Goal: Book appointment/travel/reservation

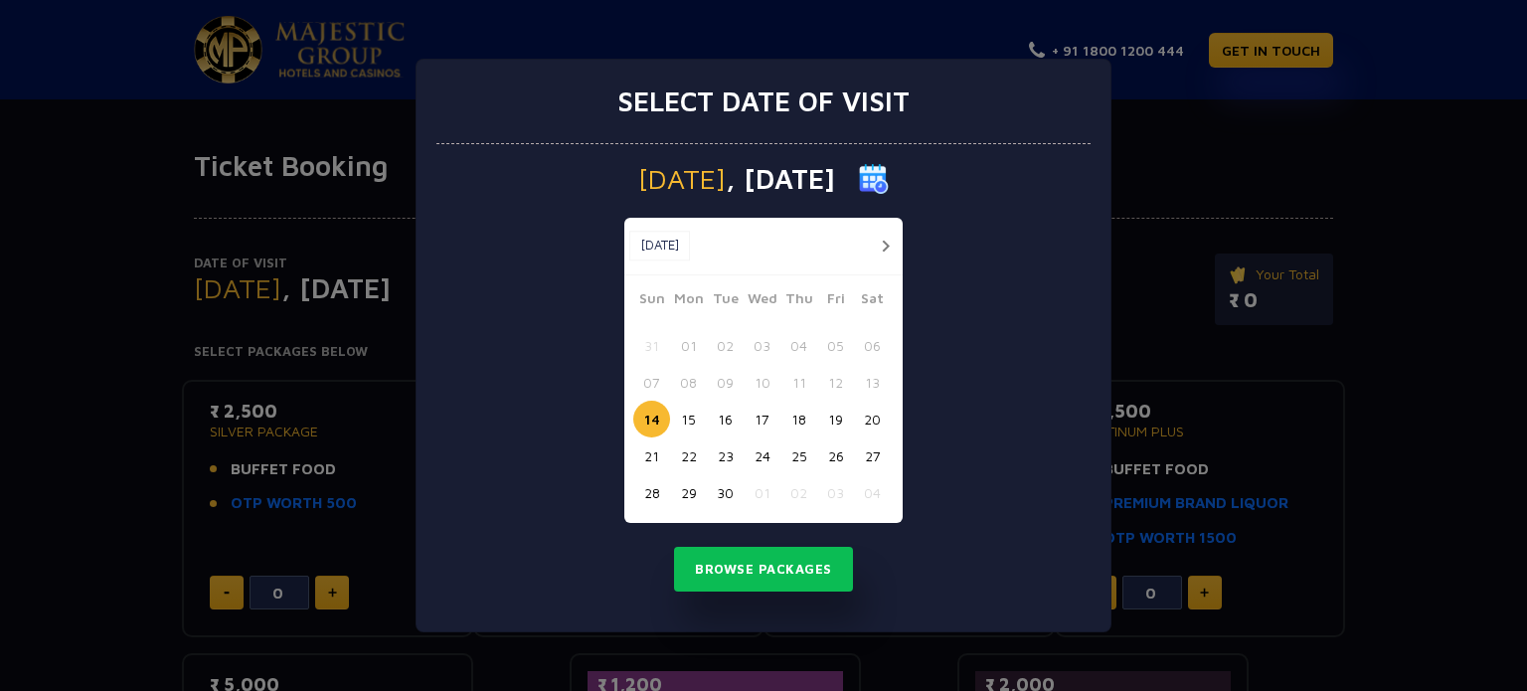
click at [686, 418] on button "15" at bounding box center [688, 419] width 37 height 37
click at [882, 242] on button "button" at bounding box center [885, 246] width 25 height 25
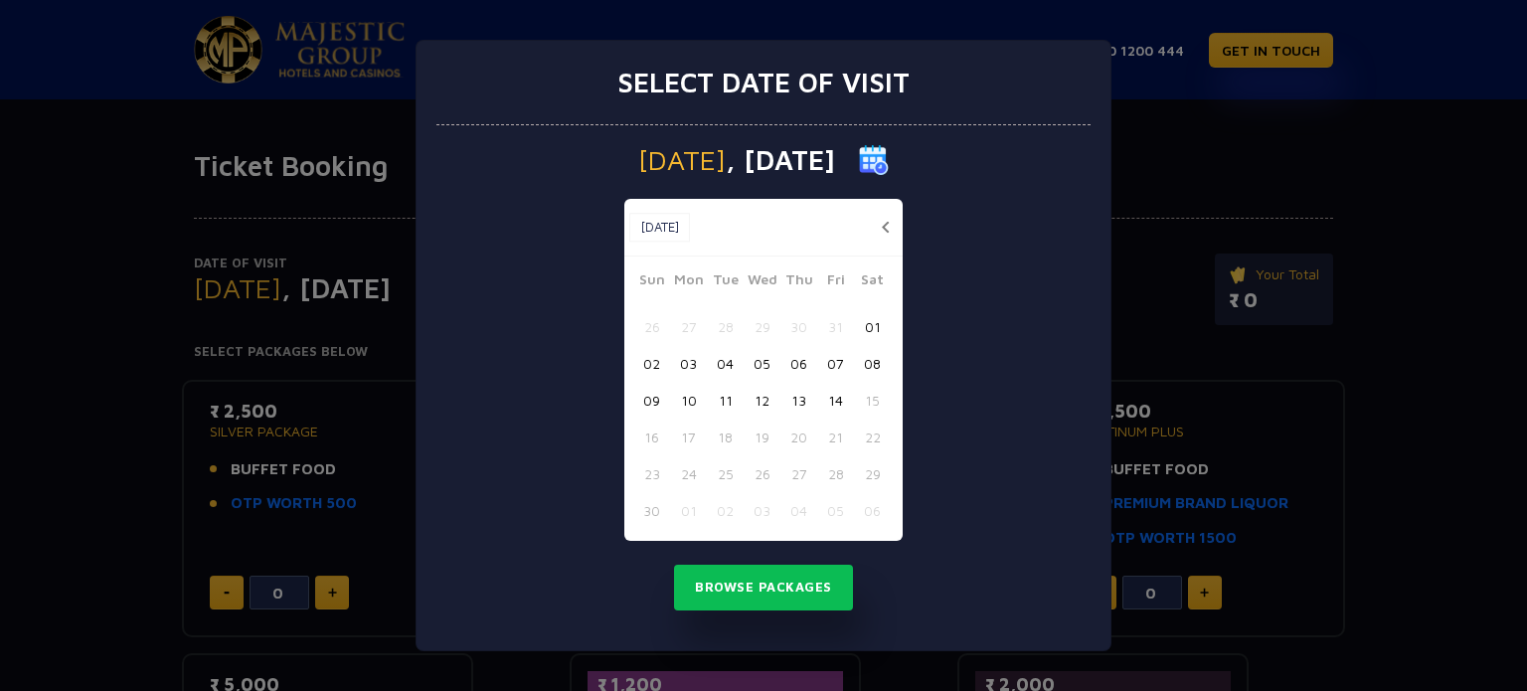
click at [756, 387] on button "12" at bounding box center [761, 400] width 37 height 37
click at [747, 574] on button "Browse Packages" at bounding box center [763, 588] width 179 height 46
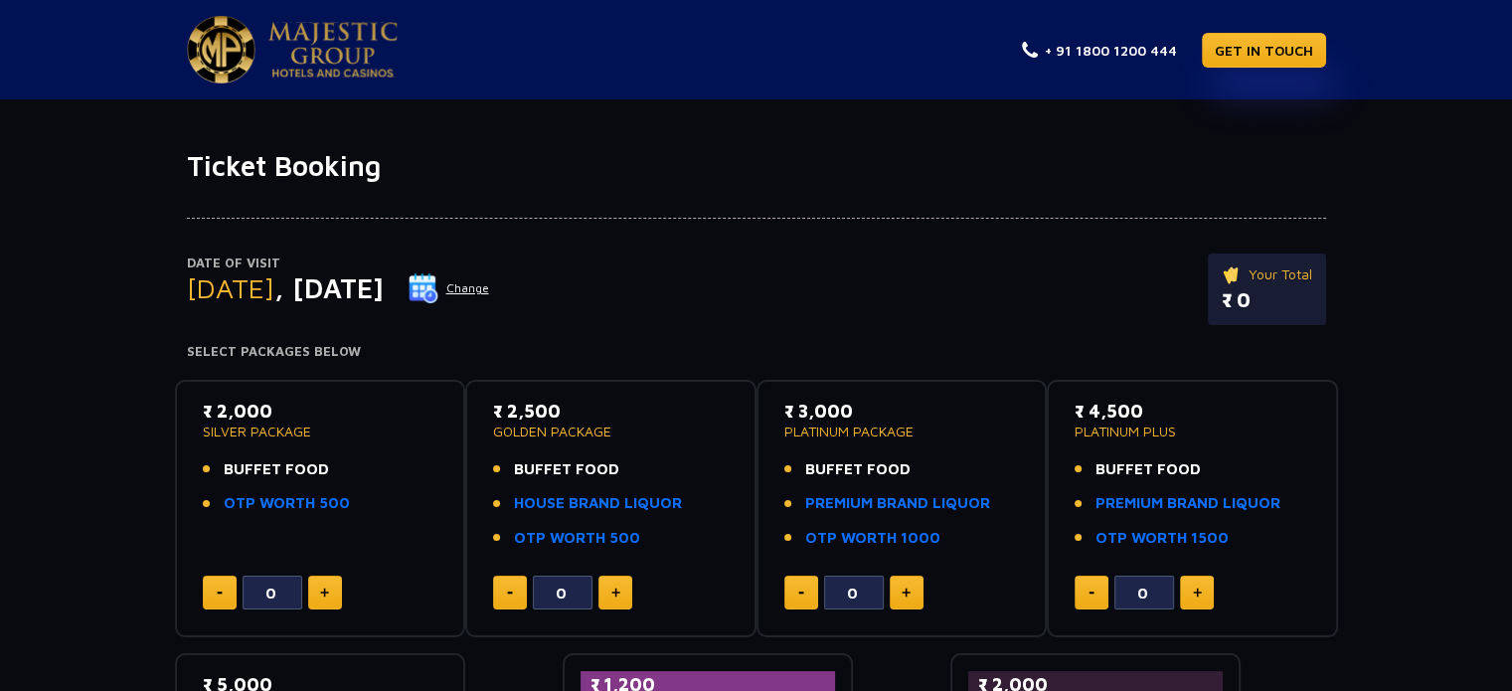
click at [931, 271] on div "Date of Visit Wednesday , 12 Nov 2025 Change Your Total ₹ 0" at bounding box center [756, 298] width 1139 height 91
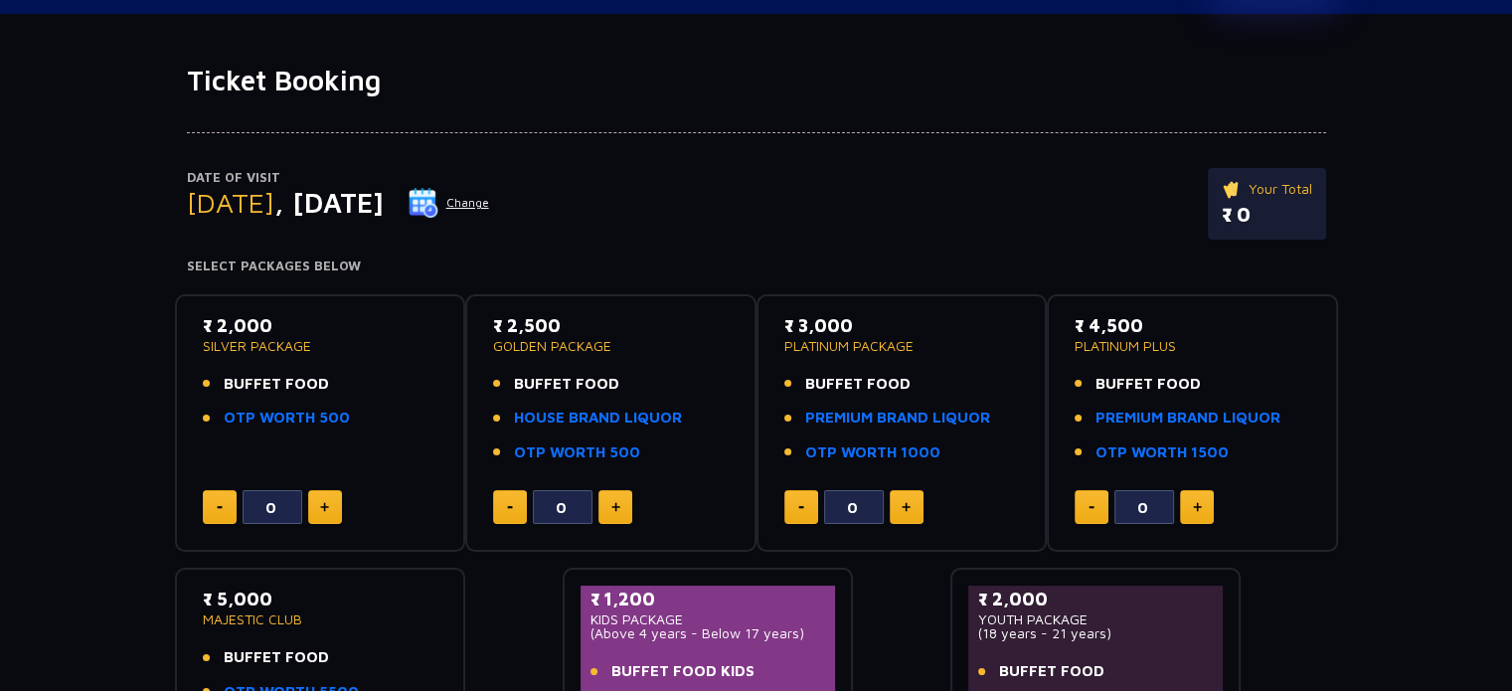
scroll to position [119, 0]
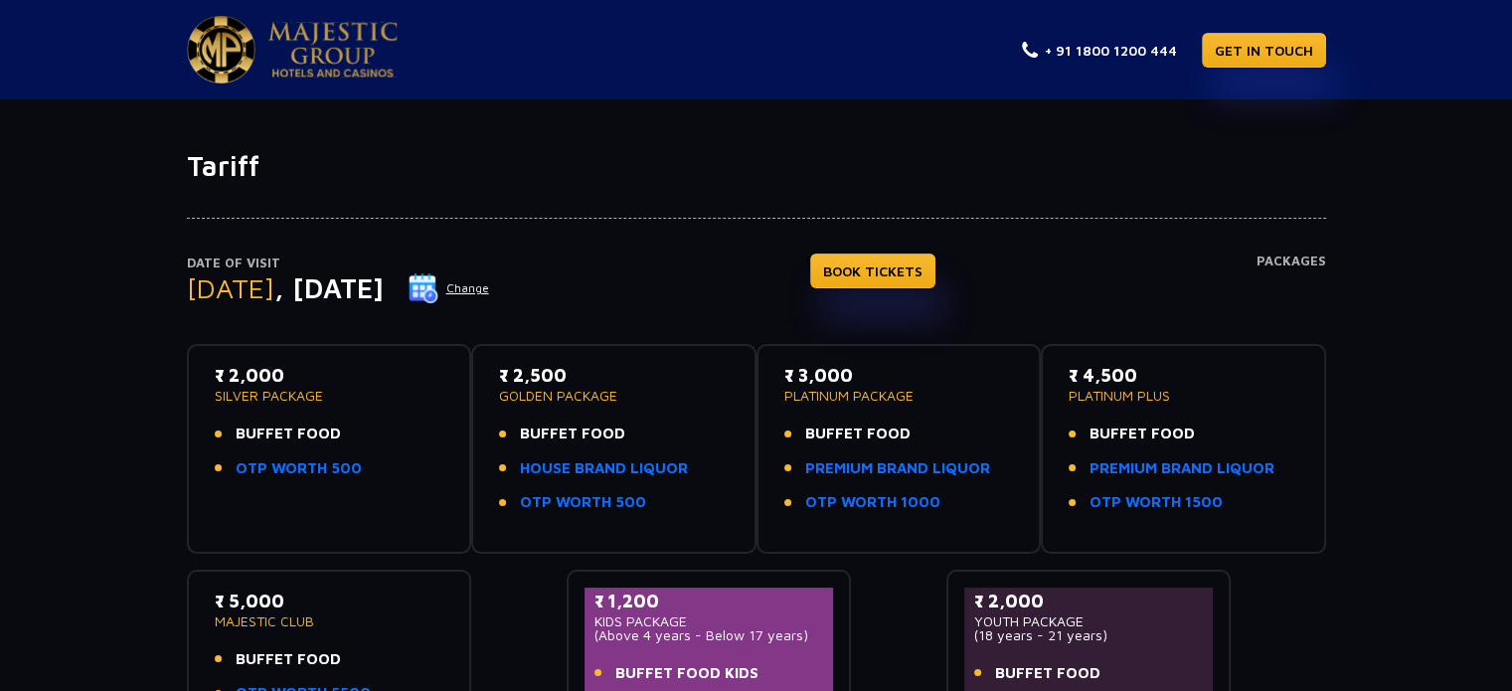
click at [1433, 337] on div "Date of Visit [DATE] Change BOOK TICKETS Packages ₹ 2,000 SILVER PACKAGE BUFFET…" at bounding box center [756, 470] width 1512 height 575
click at [55, 185] on div "Date of Visit [DATE] Change BOOK TICKETS Packages ₹ 2,000 SILVER PACKAGE BUFFET…" at bounding box center [756, 470] width 1512 height 575
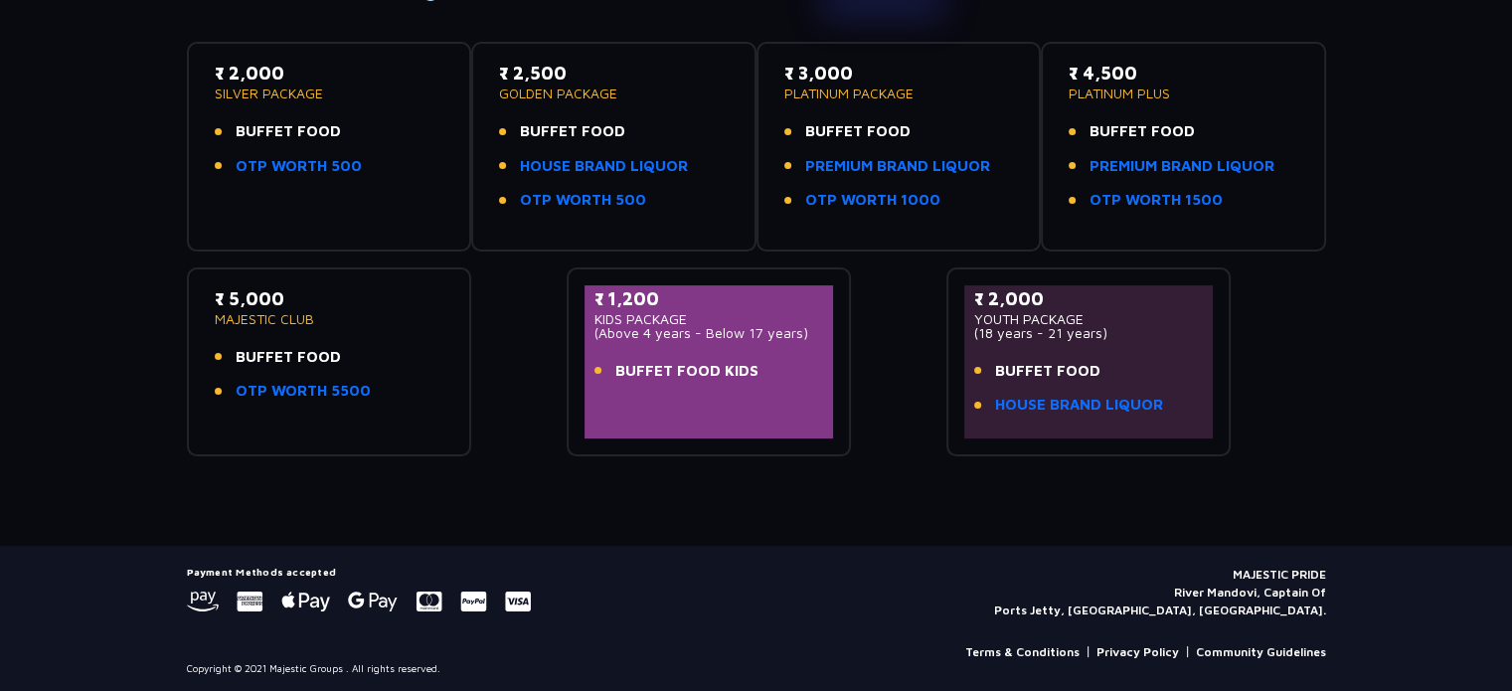
scroll to position [304, 0]
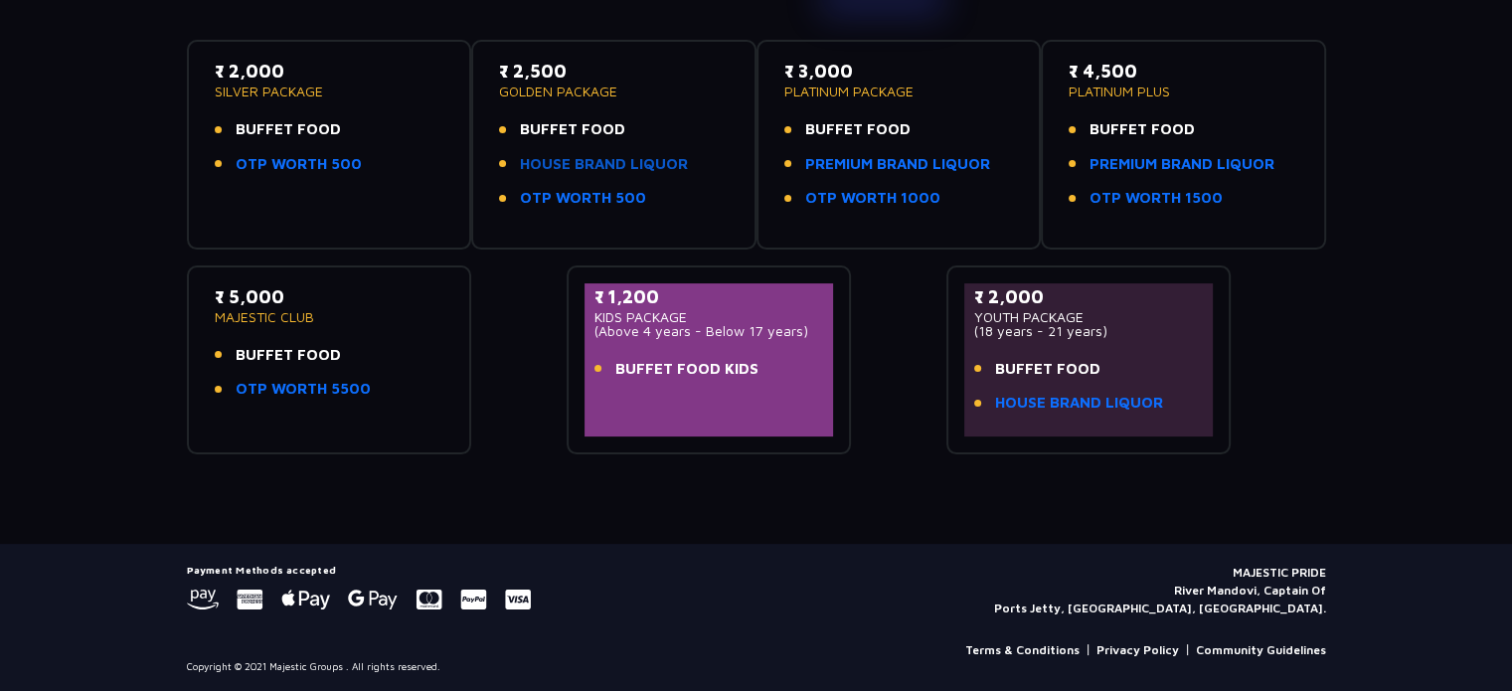
click at [592, 153] on link "HOUSE BRAND LIQUOR" at bounding box center [604, 164] width 168 height 23
click at [1266, 359] on div "₹ 2,000 SILVER PACKAGE BUFFET FOOD OTP WORTH 500 ₹ 2,500 GOLDEN PACKAGE BUFFET …" at bounding box center [756, 239] width 1139 height 430
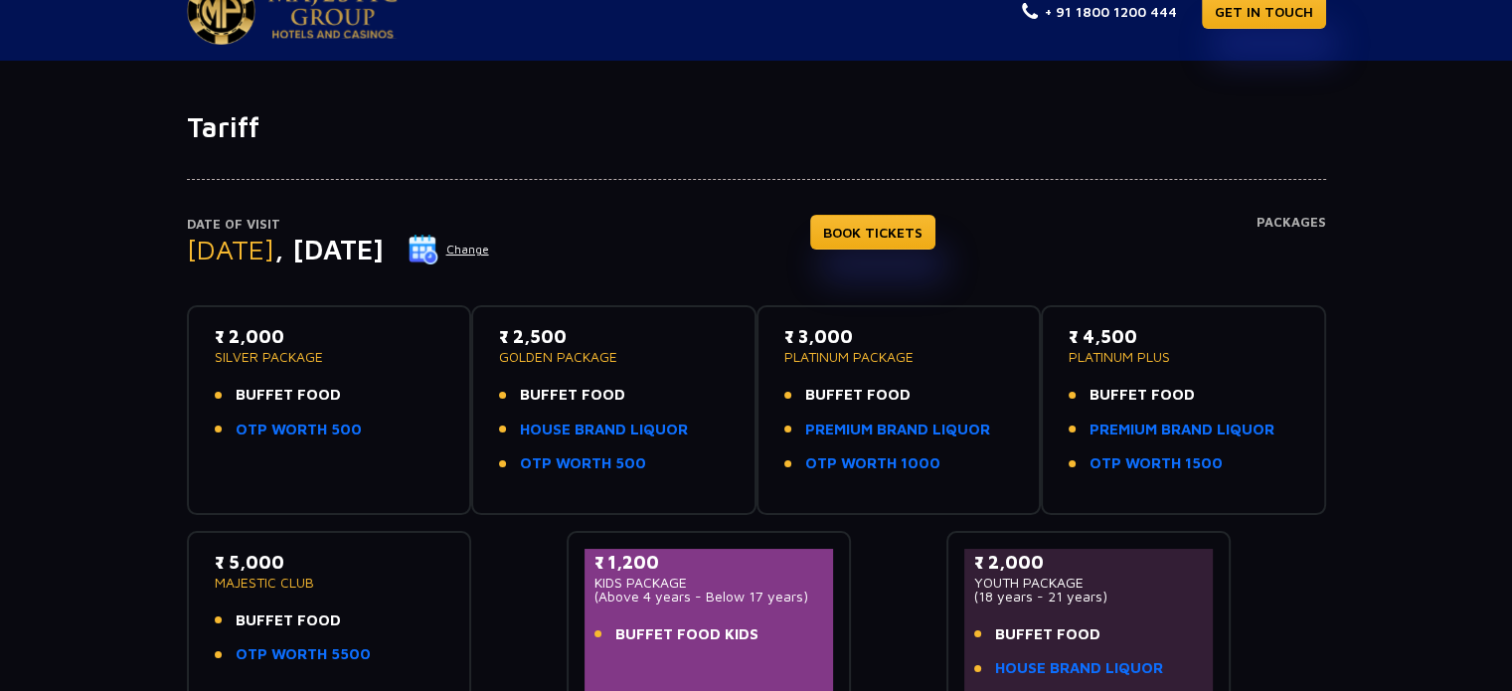
scroll to position [0, 0]
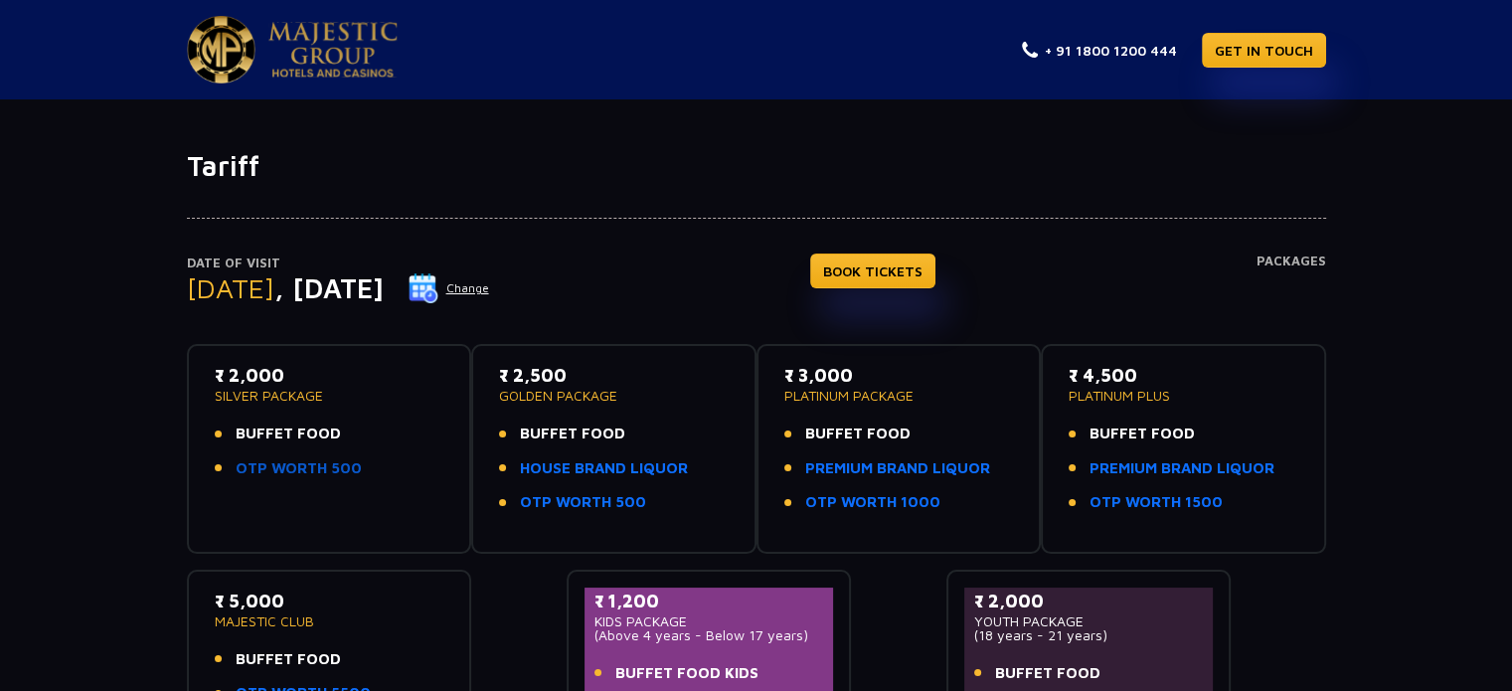
click at [324, 460] on link "OTP WORTH 500" at bounding box center [299, 468] width 126 height 23
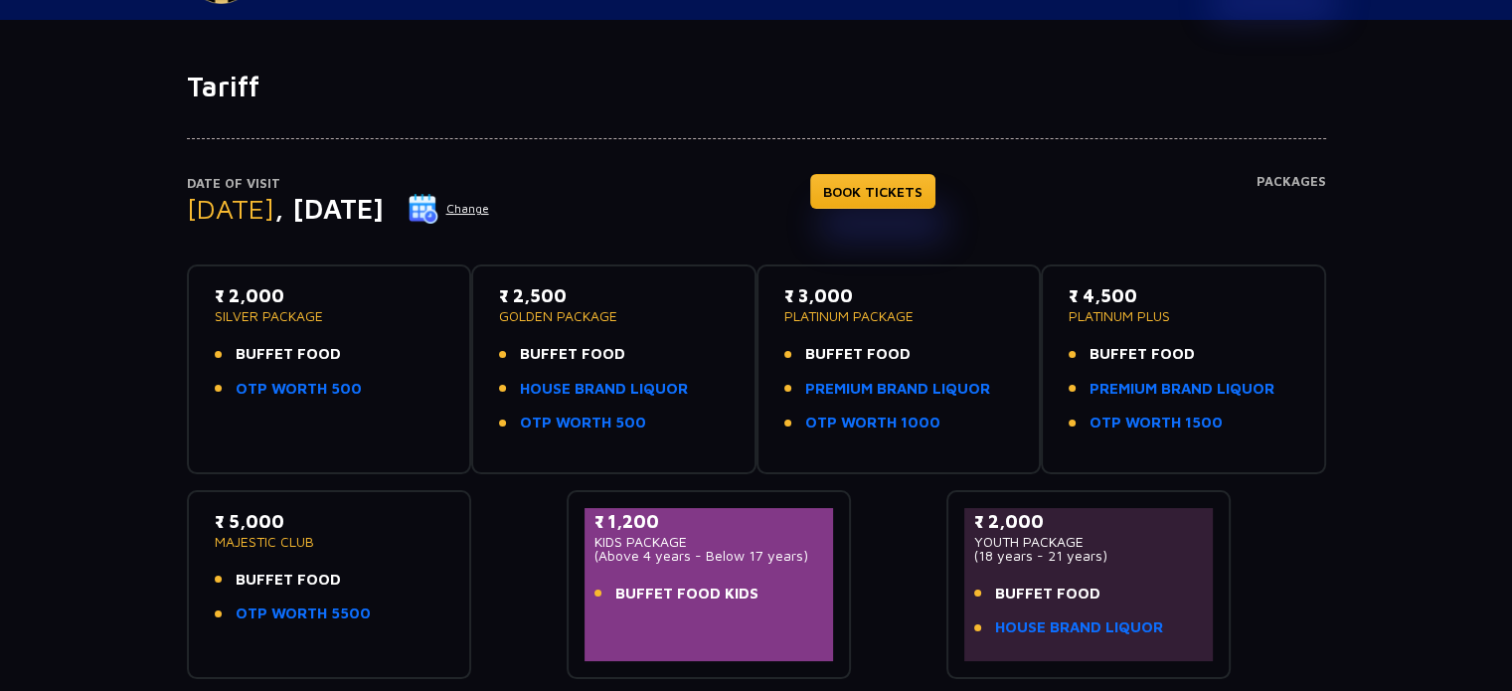
scroll to position [119, 0]
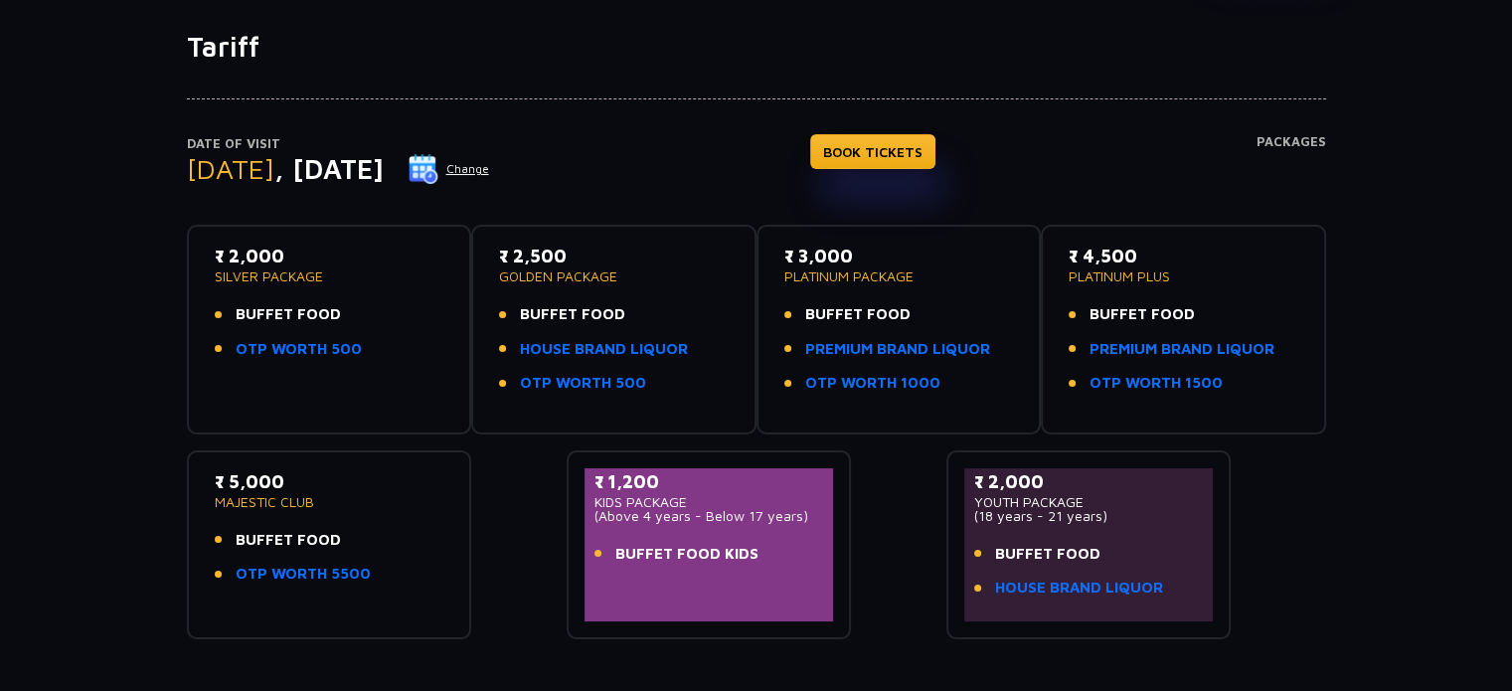
click at [510, 273] on p "GOLDEN PACKAGE" at bounding box center [614, 276] width 230 height 14
click at [684, 266] on p "₹ 2,500" at bounding box center [614, 256] width 230 height 27
click at [587, 324] on span "BUFFET FOOD" at bounding box center [572, 314] width 105 height 23
click at [645, 345] on link "HOUSE BRAND LIQUOR" at bounding box center [604, 349] width 168 height 23
